Goal: Navigation & Orientation: Find specific page/section

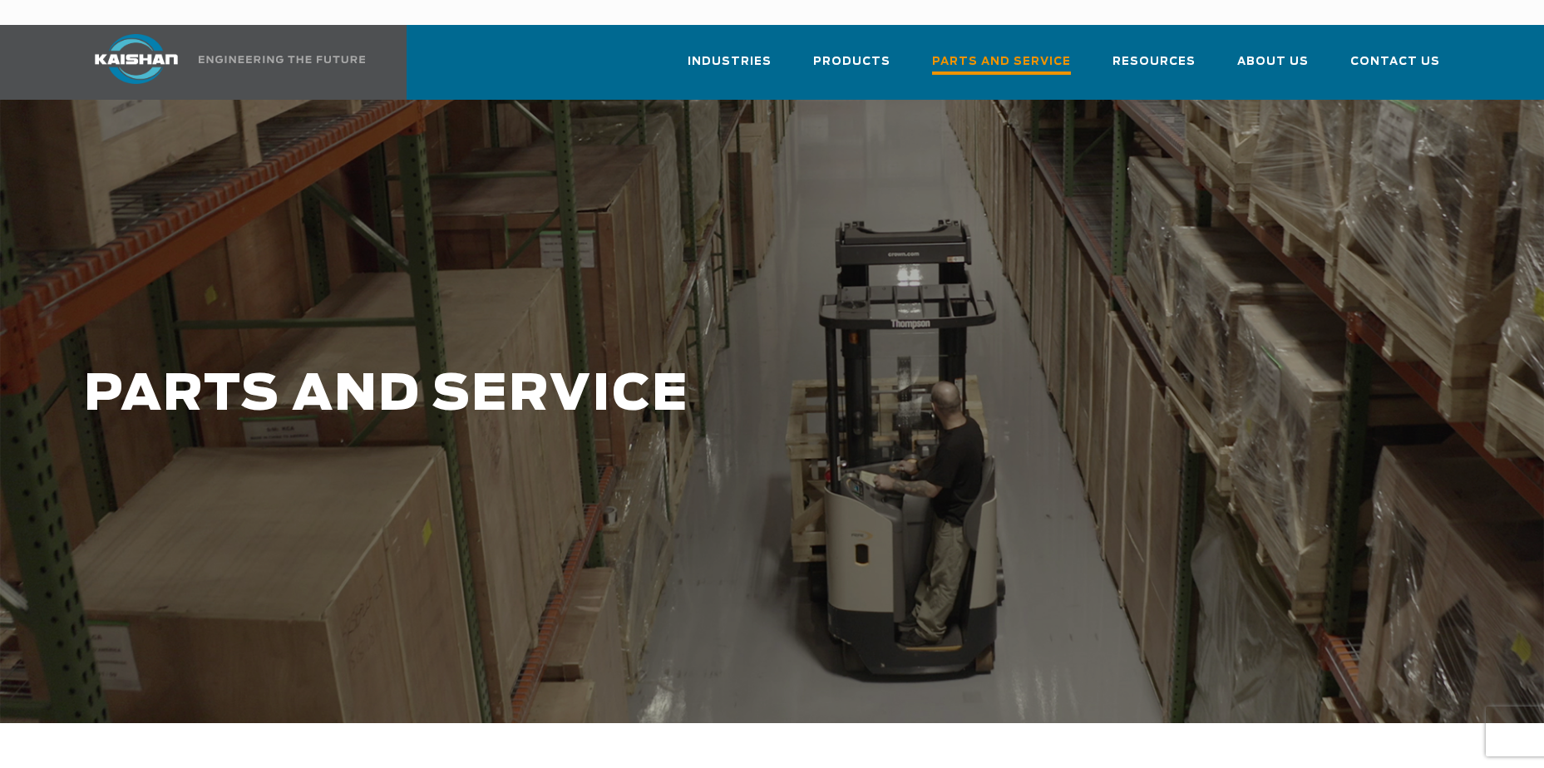
click at [981, 52] on span "Parts and Service" at bounding box center [1001, 63] width 139 height 22
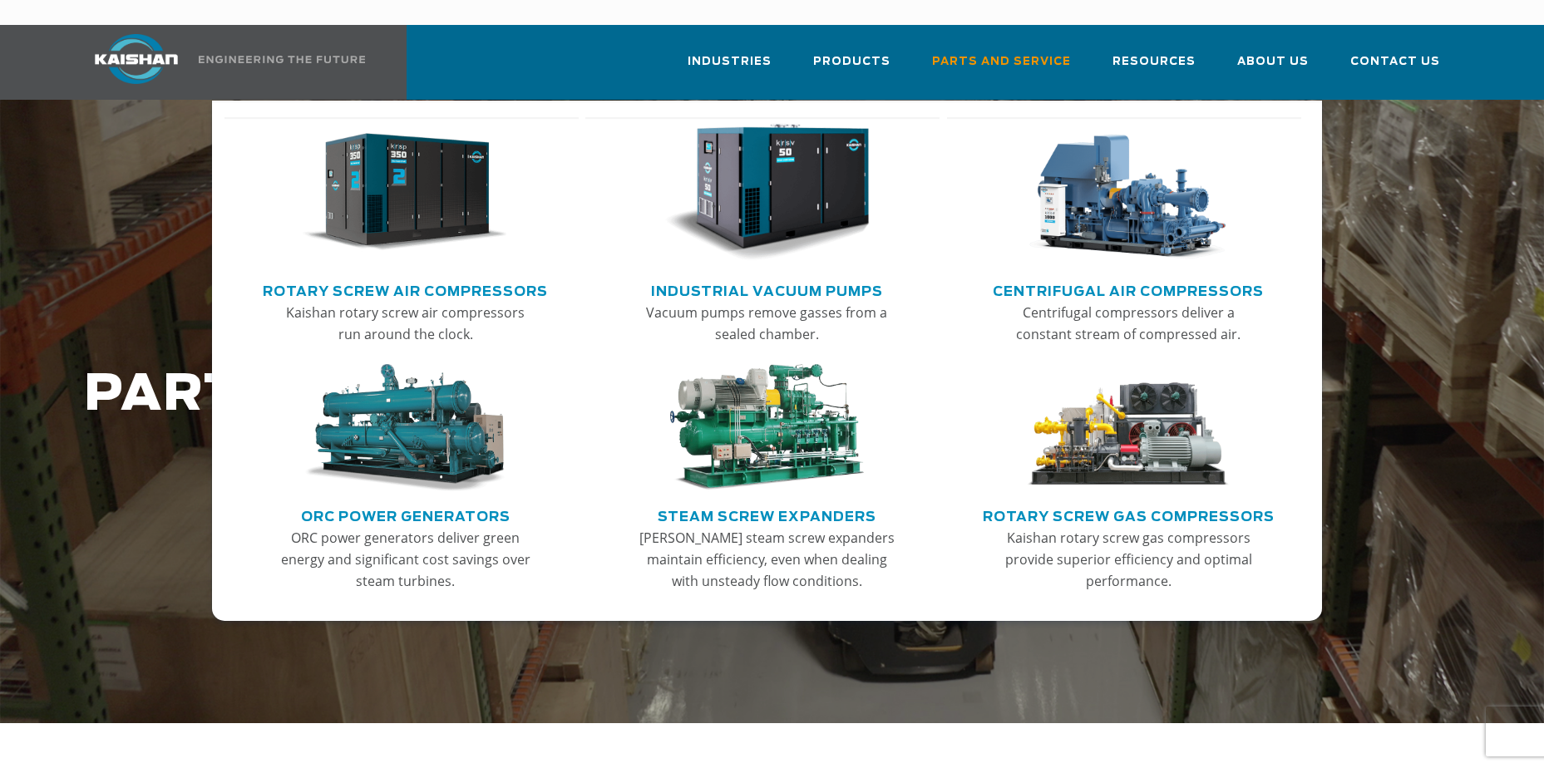
click at [494, 277] on link "Rotary Screw Air Compressors" at bounding box center [405, 289] width 285 height 25
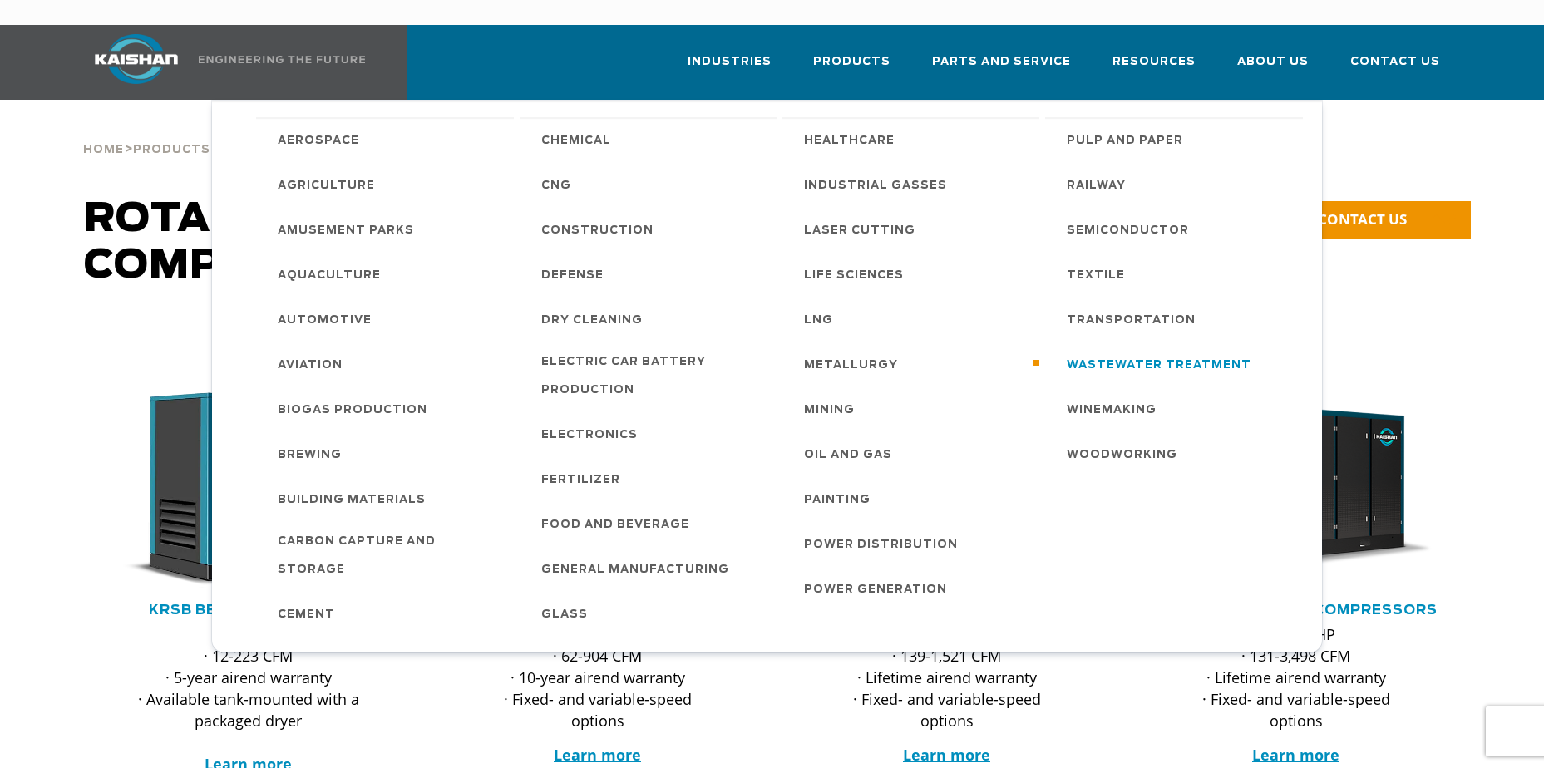
click at [1202, 352] on span "Wastewater Treatment" at bounding box center [1158, 366] width 185 height 28
